Goal: Transaction & Acquisition: Download file/media

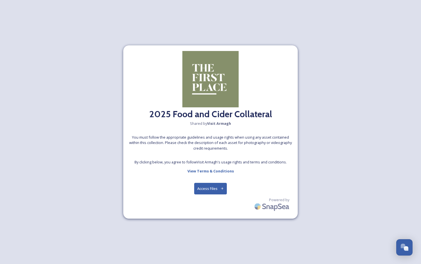
drag, startPoint x: 175, startPoint y: 187, endPoint x: 183, endPoint y: 188, distance: 8.2
click at [175, 187] on div "2025 Food and Cider Collateral Shared by Visit Armagh You must follow the appro…" at bounding box center [210, 131] width 175 height 173
click at [203, 189] on button "Access Files" at bounding box center [210, 189] width 33 height 12
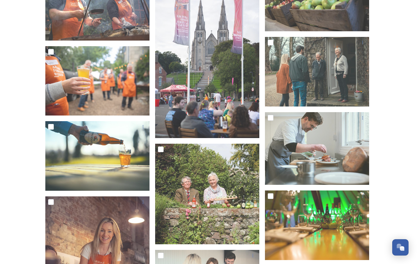
scroll to position [1024, 0]
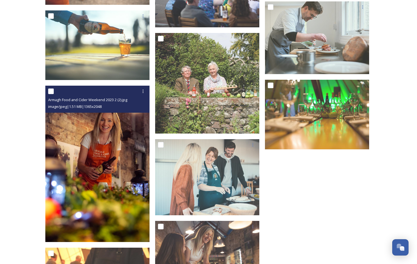
click at [104, 157] on img at bounding box center [97, 164] width 104 height 156
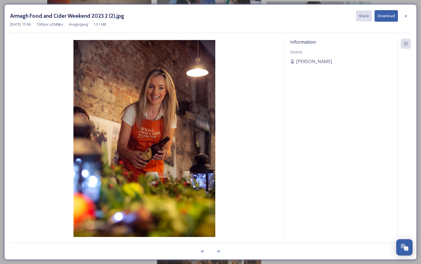
click at [393, 17] on button "Download" at bounding box center [386, 16] width 23 height 12
click at [369, 115] on div "Information Source [PERSON_NAME]" at bounding box center [341, 145] width 113 height 213
click at [405, 21] on div at bounding box center [406, 16] width 10 height 10
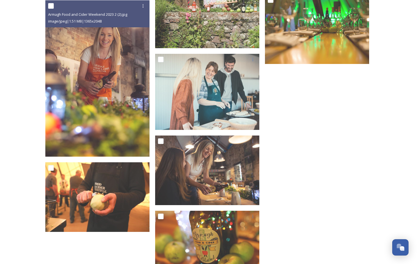
scroll to position [1109, 0]
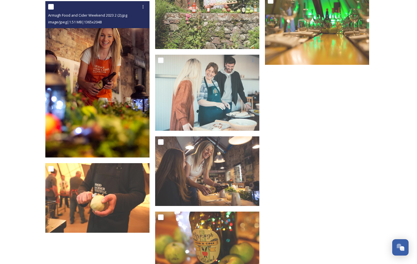
click at [97, 102] on img at bounding box center [97, 79] width 104 height 156
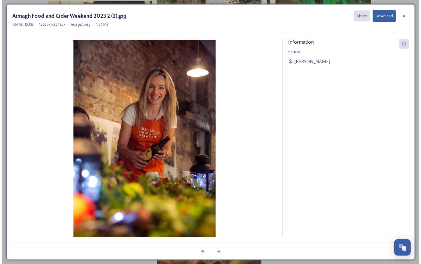
scroll to position [947, 0]
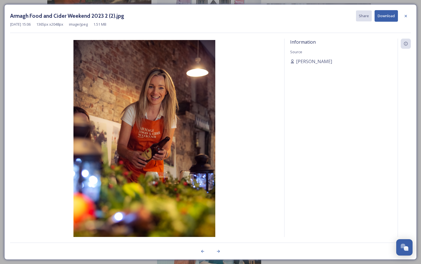
click at [407, 17] on icon at bounding box center [406, 16] width 5 height 5
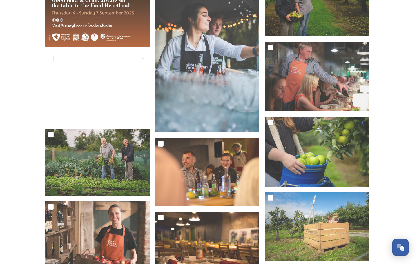
scroll to position [405, 0]
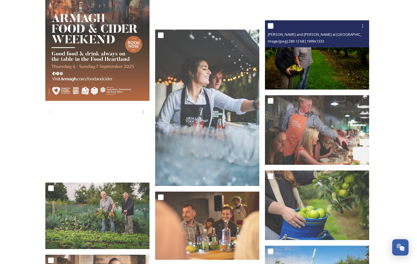
click at [308, 48] on img at bounding box center [317, 55] width 104 height 70
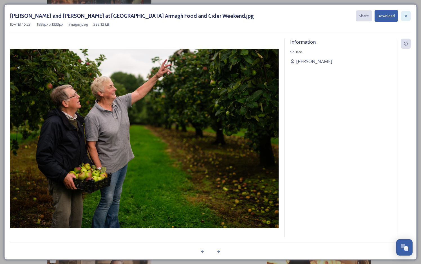
click at [408, 15] on div at bounding box center [406, 16] width 10 height 10
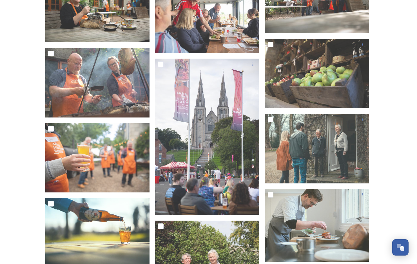
scroll to position [781, 0]
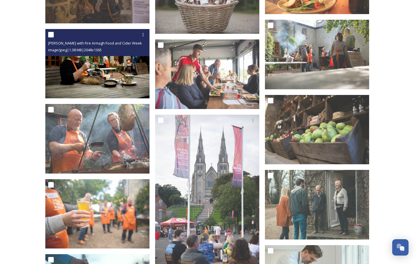
click at [106, 77] on img at bounding box center [97, 64] width 104 height 70
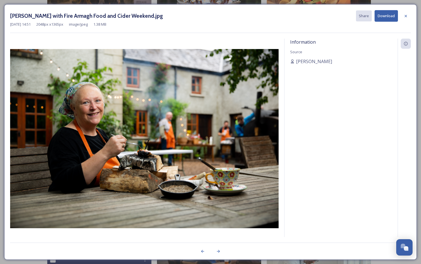
click at [385, 17] on button "Download" at bounding box center [386, 16] width 23 height 12
click at [407, 18] on icon at bounding box center [406, 16] width 5 height 5
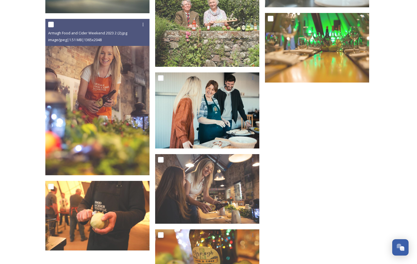
scroll to position [1091, 0]
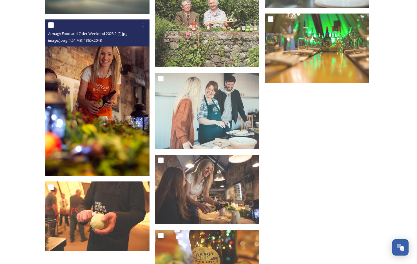
click at [124, 108] on img at bounding box center [97, 97] width 104 height 156
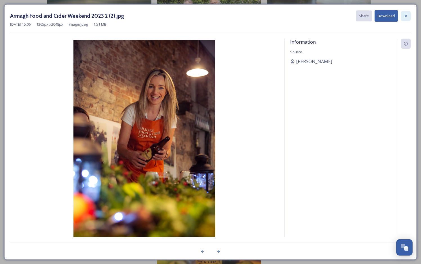
click at [406, 16] on icon at bounding box center [406, 16] width 2 height 2
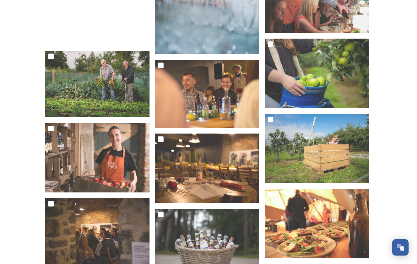
scroll to position [527, 0]
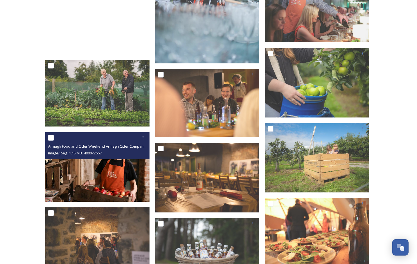
click at [119, 169] on img at bounding box center [97, 167] width 104 height 70
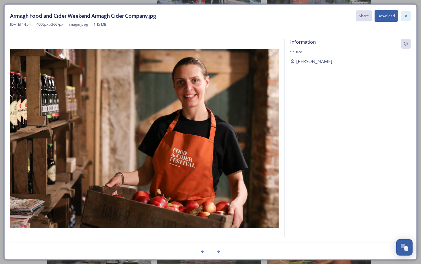
click at [407, 17] on icon at bounding box center [406, 16] width 5 height 5
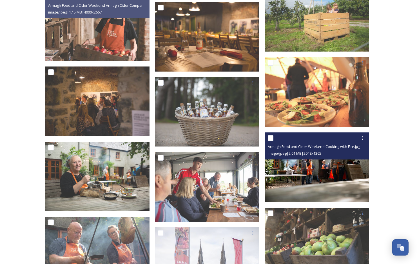
scroll to position [527, 0]
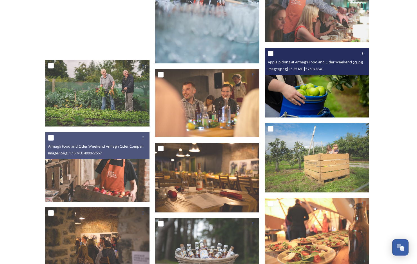
click at [309, 97] on img at bounding box center [317, 83] width 104 height 70
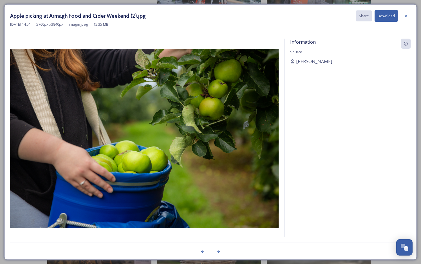
click at [382, 17] on button "Download" at bounding box center [386, 16] width 23 height 12
click at [405, 15] on icon at bounding box center [406, 16] width 5 height 5
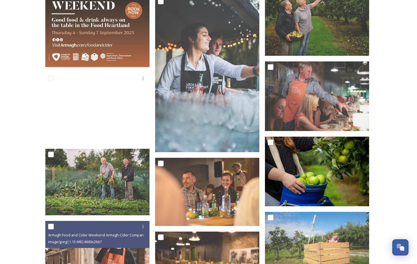
scroll to position [443, 0]
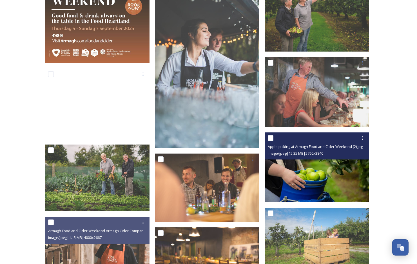
click at [300, 162] on img at bounding box center [317, 167] width 104 height 70
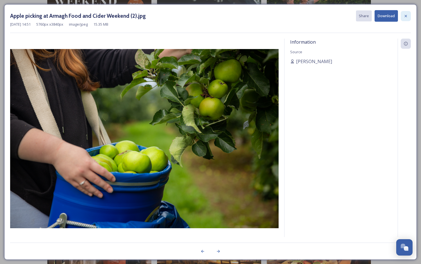
click at [405, 15] on icon at bounding box center [406, 16] width 2 height 2
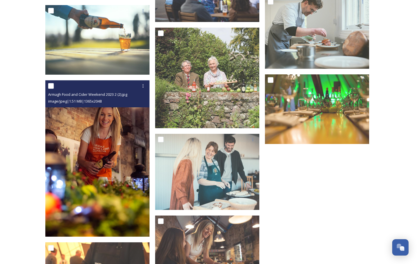
scroll to position [1091, 0]
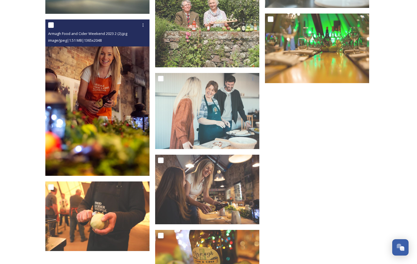
click at [96, 114] on img at bounding box center [97, 97] width 104 height 156
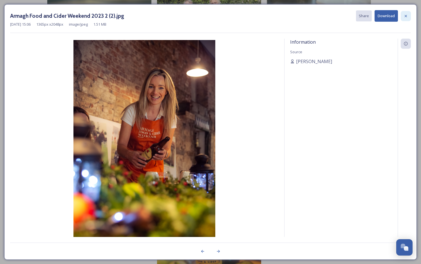
click at [407, 16] on icon at bounding box center [406, 16] width 5 height 5
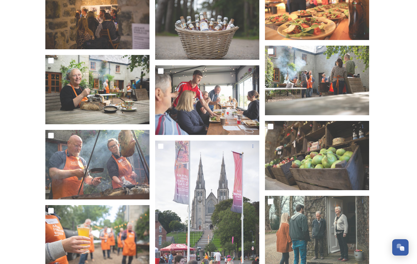
scroll to position [668, 0]
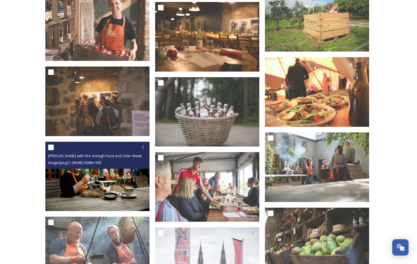
click at [72, 187] on img at bounding box center [97, 177] width 104 height 70
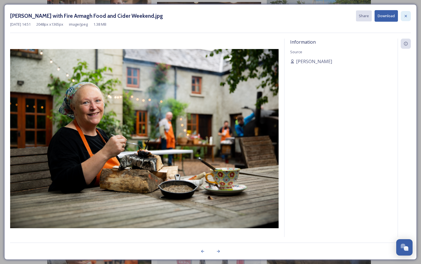
click at [404, 15] on icon at bounding box center [406, 16] width 5 height 5
